Goal: Navigation & Orientation: Find specific page/section

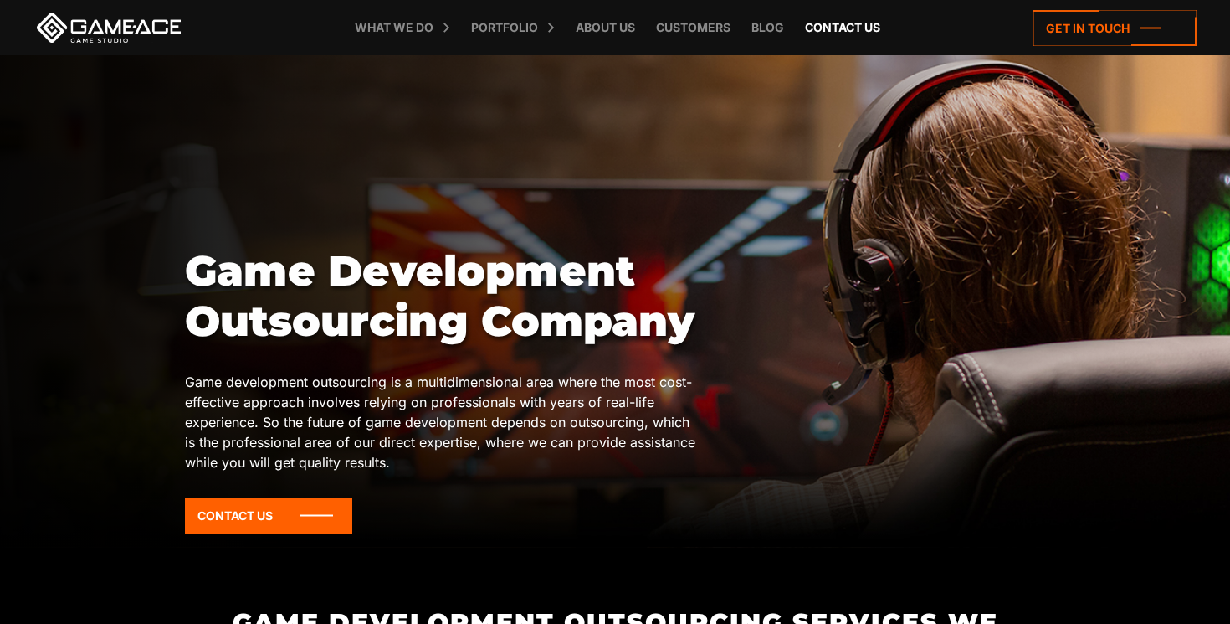
click at [868, 29] on link "Contact us" at bounding box center [843, 27] width 92 height 55
click at [610, 34] on link "About Us" at bounding box center [605, 27] width 76 height 55
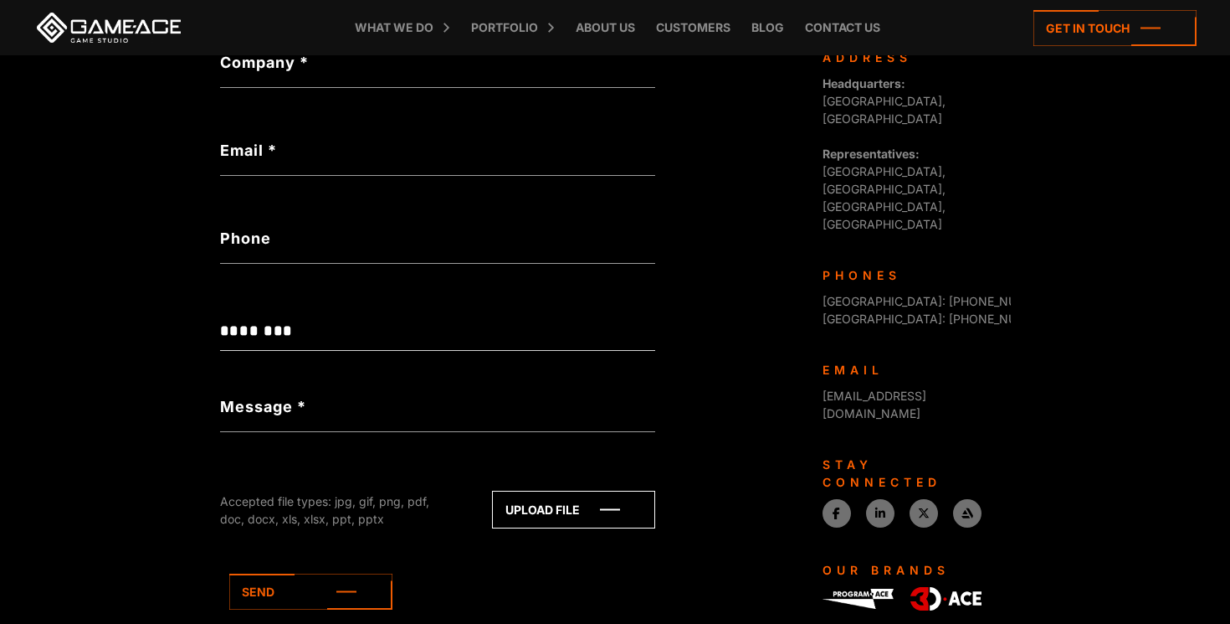
scroll to position [663, 0]
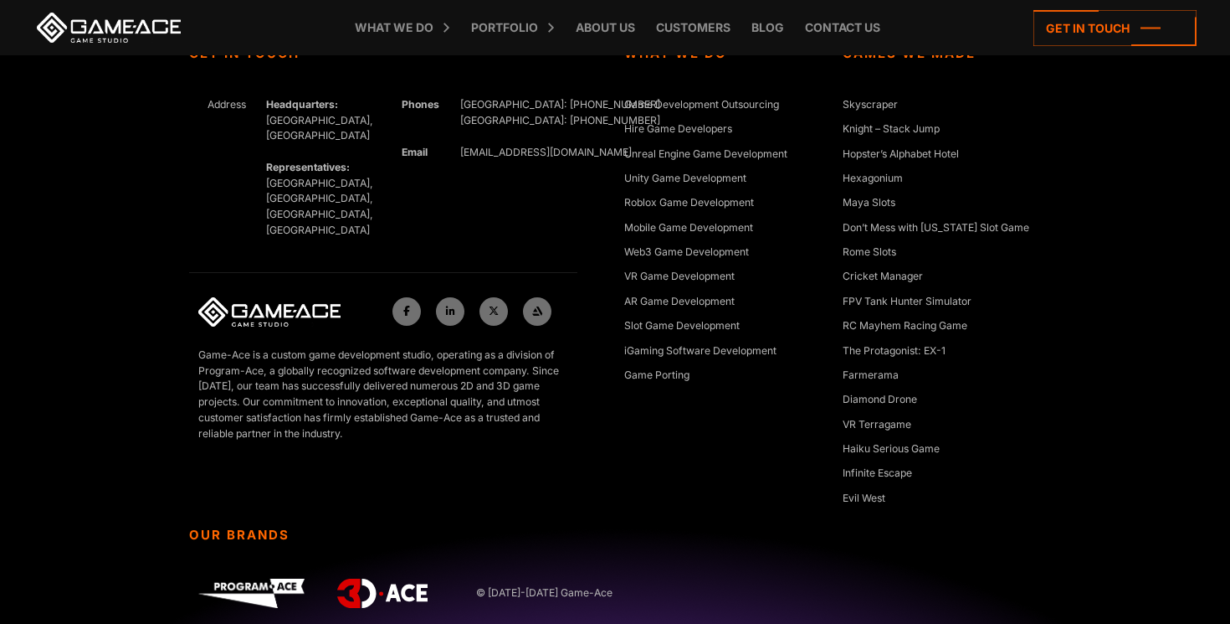
scroll to position [6469, 0]
